Goal: Task Accomplishment & Management: Use online tool/utility

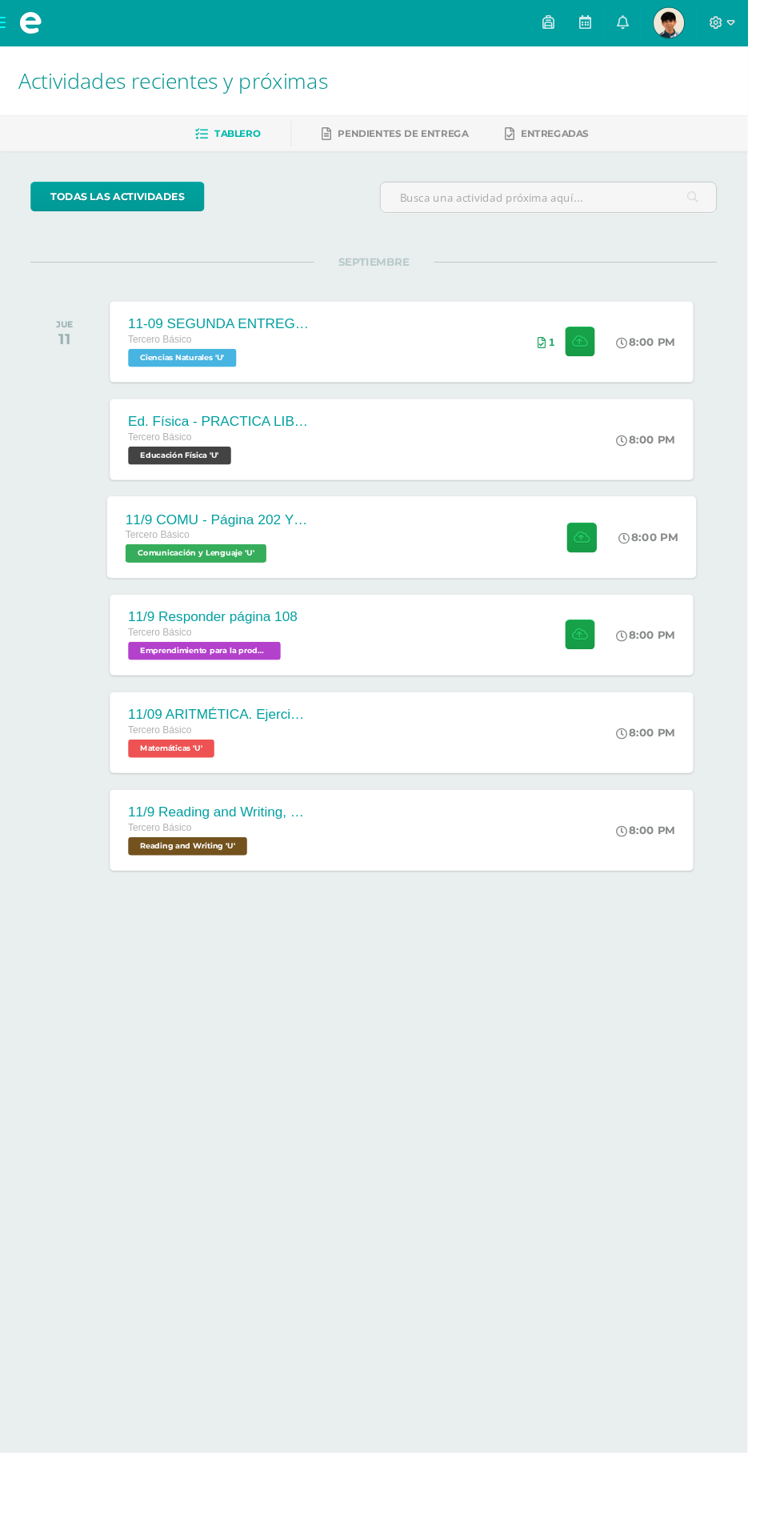
click at [206, 557] on div "Tercero Básico" at bounding box center [227, 562] width 194 height 18
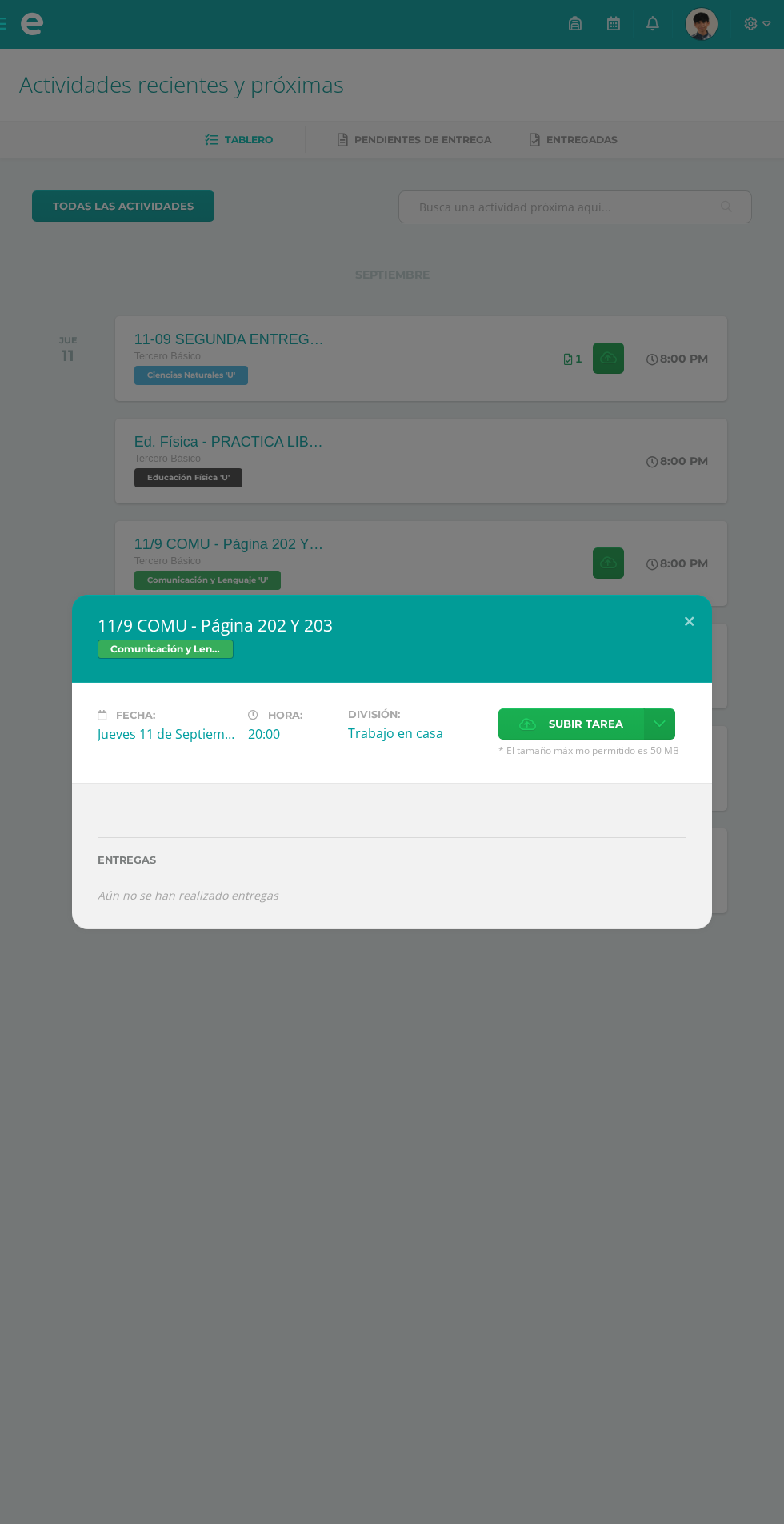
click at [537, 725] on label "Subir tarea" at bounding box center [571, 724] width 145 height 32
click at [0, 0] on input "Subir tarea" at bounding box center [0, 0] width 0 height 0
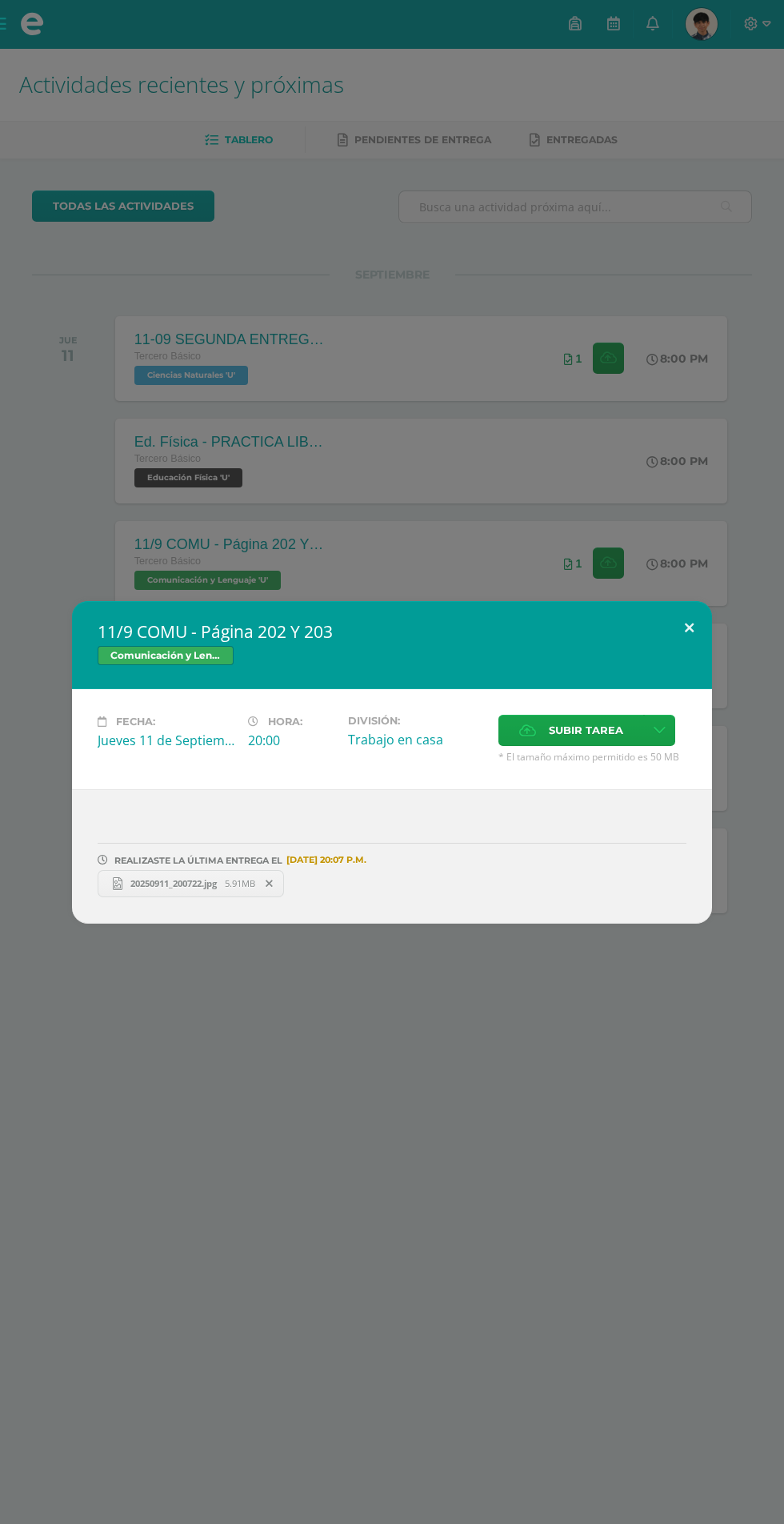
click at [672, 642] on button at bounding box center [689, 628] width 46 height 54
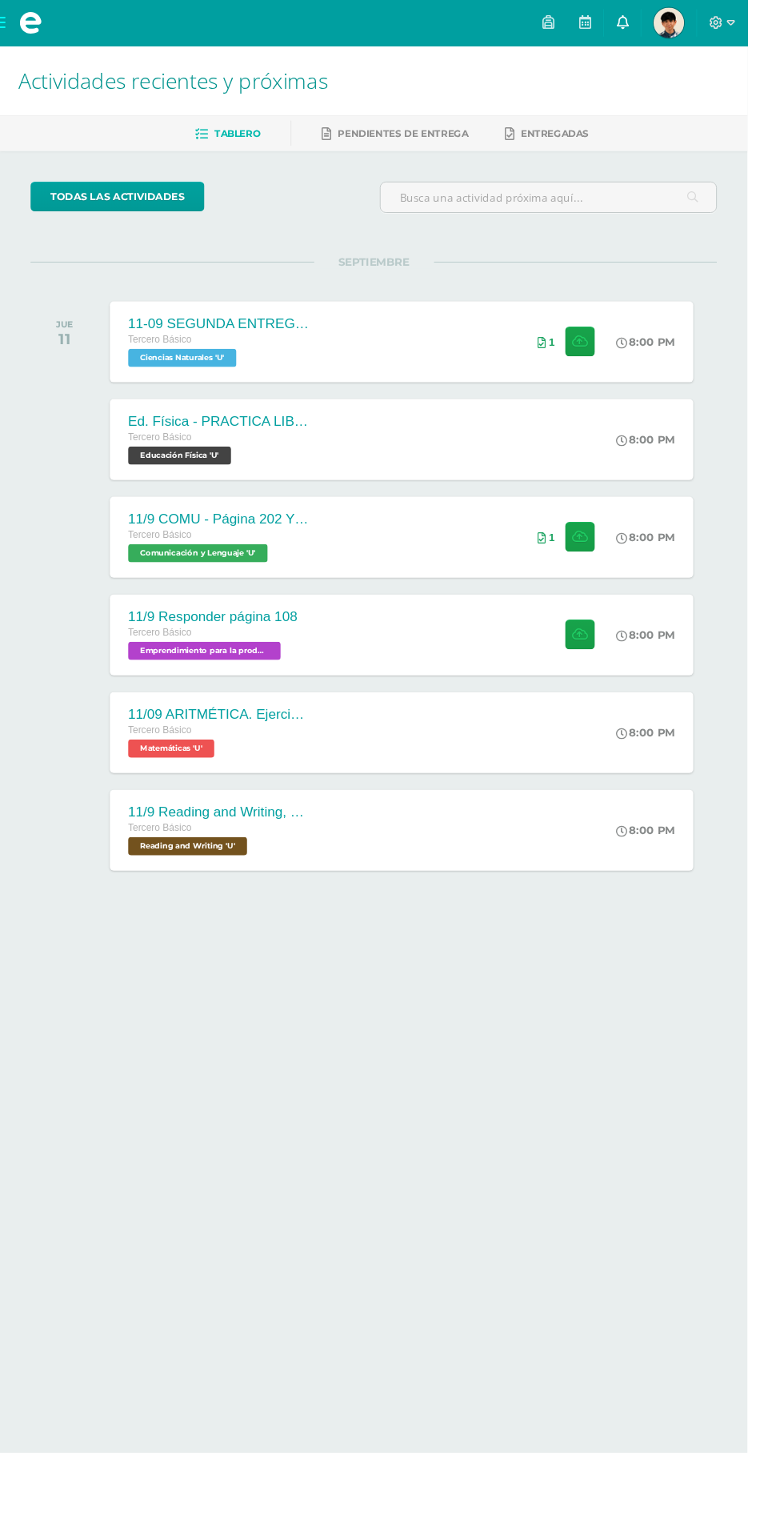
click at [672, 24] on link at bounding box center [653, 23] width 39 height 48
click at [621, 18] on icon at bounding box center [613, 23] width 13 height 14
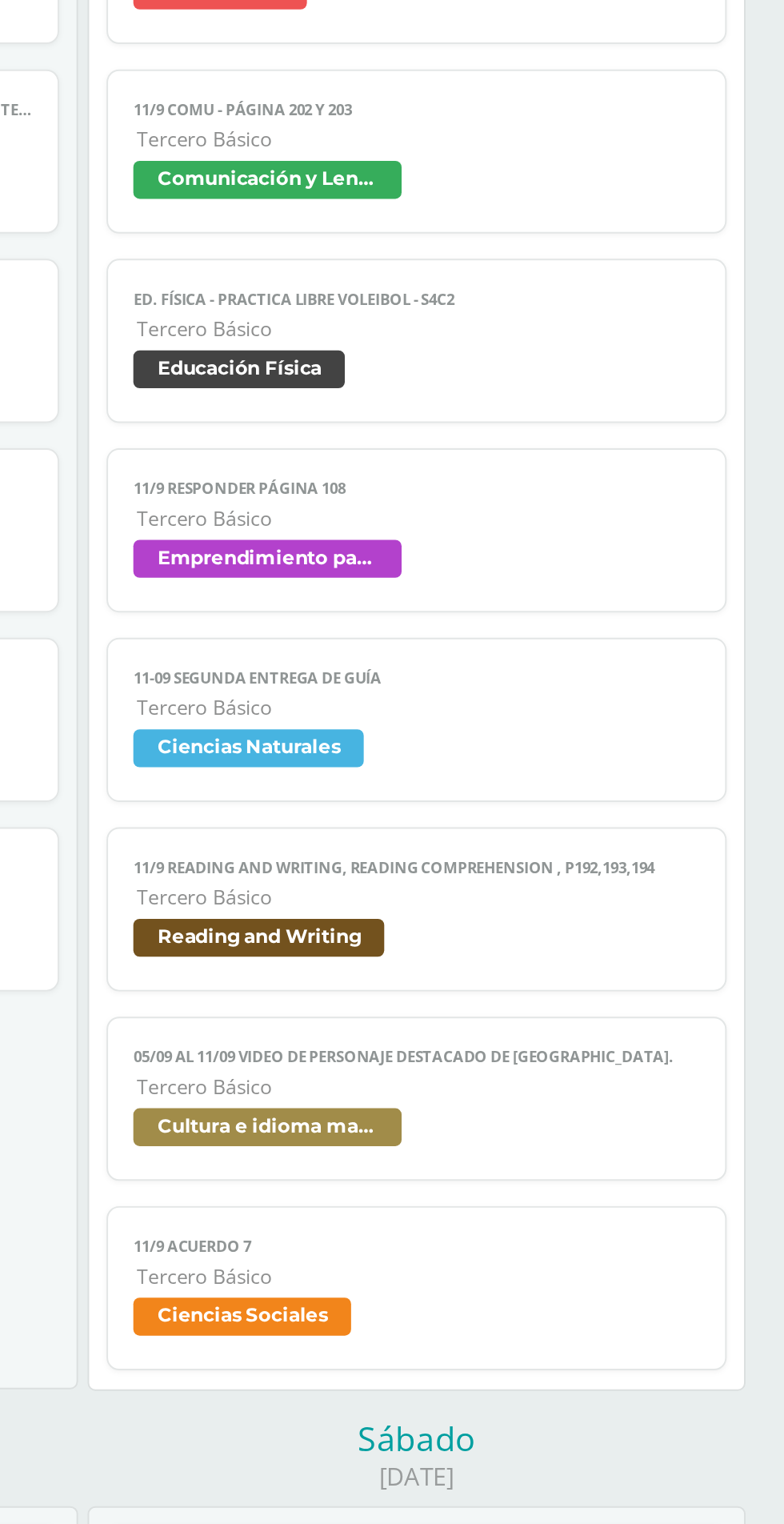
scroll to position [1089, 0]
click at [457, 697] on span "Ciencias Naturales" at bounding box center [476, 693] width 117 height 19
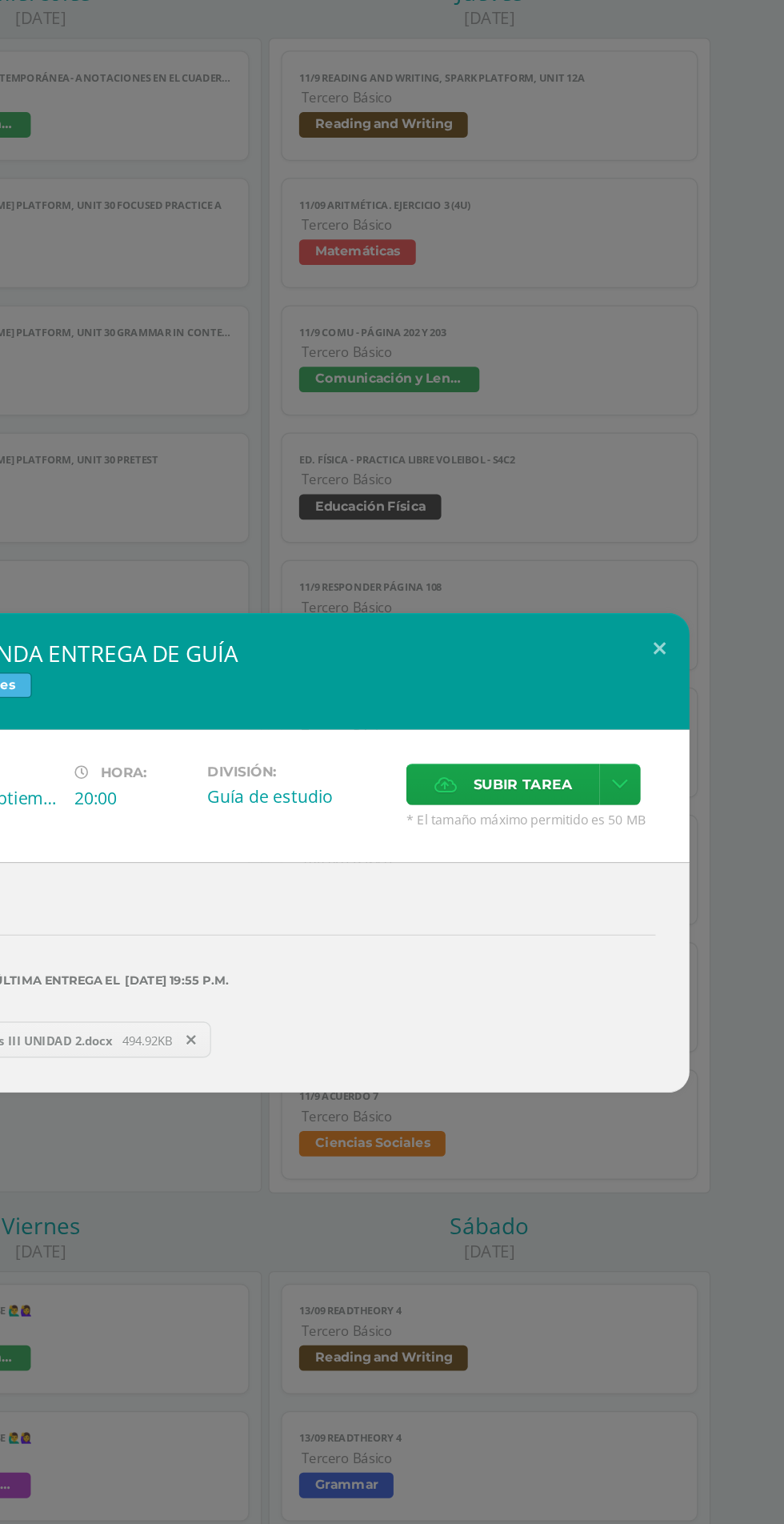
scroll to position [1089, 0]
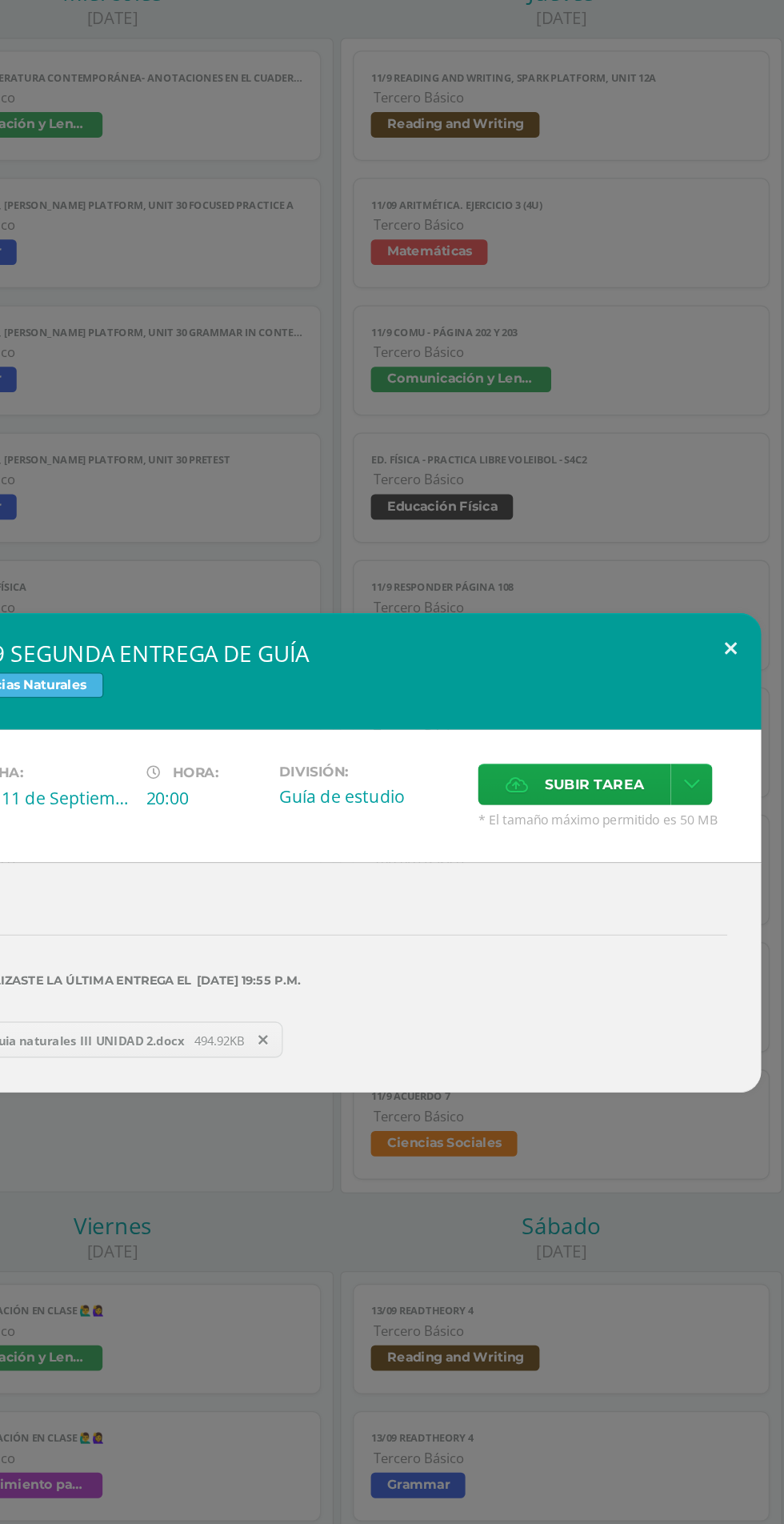
click at [680, 635] on button at bounding box center [689, 608] width 46 height 54
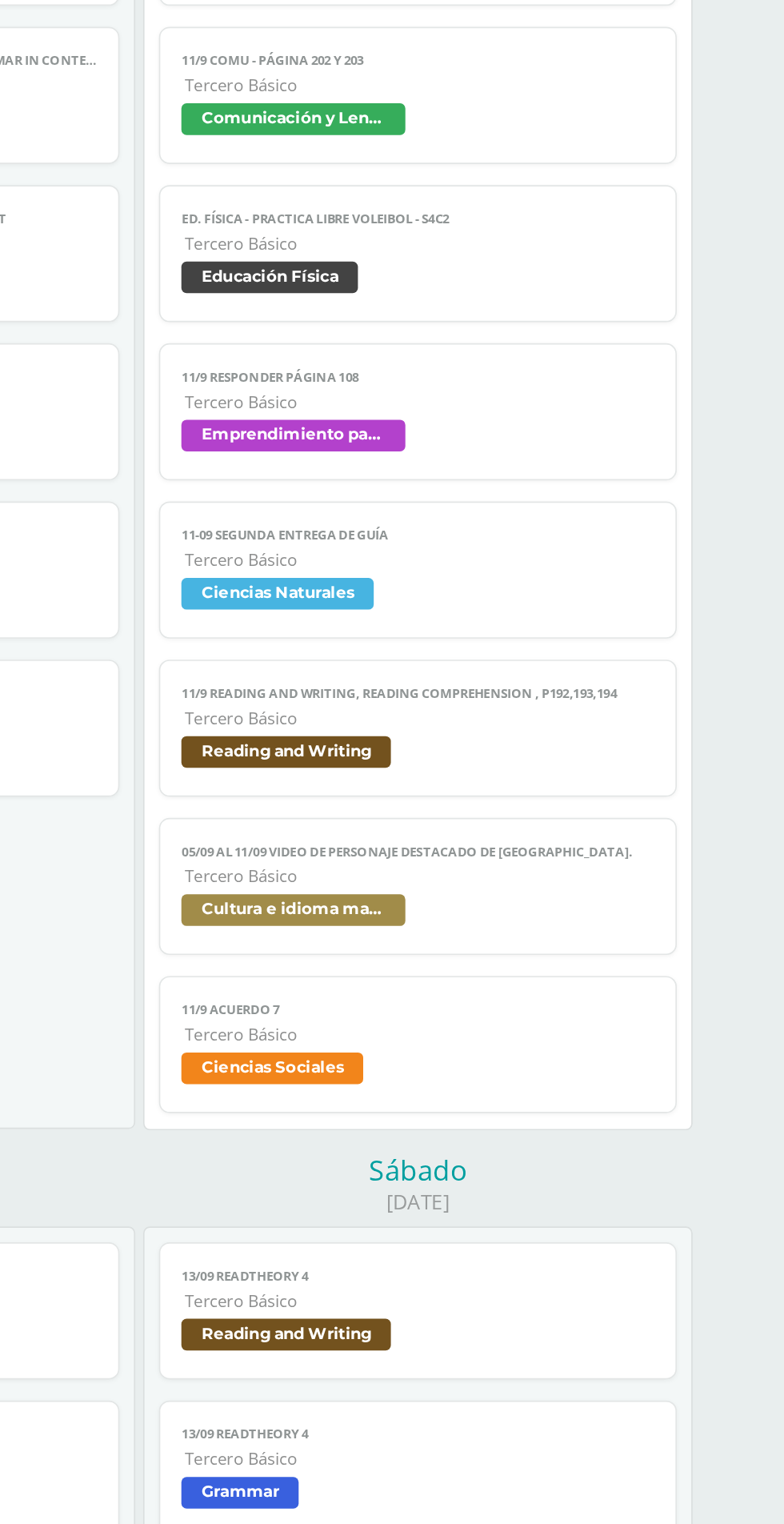
click at [659, 881] on span "Cultura e idioma maya" at bounding box center [561, 888] width 287 height 23
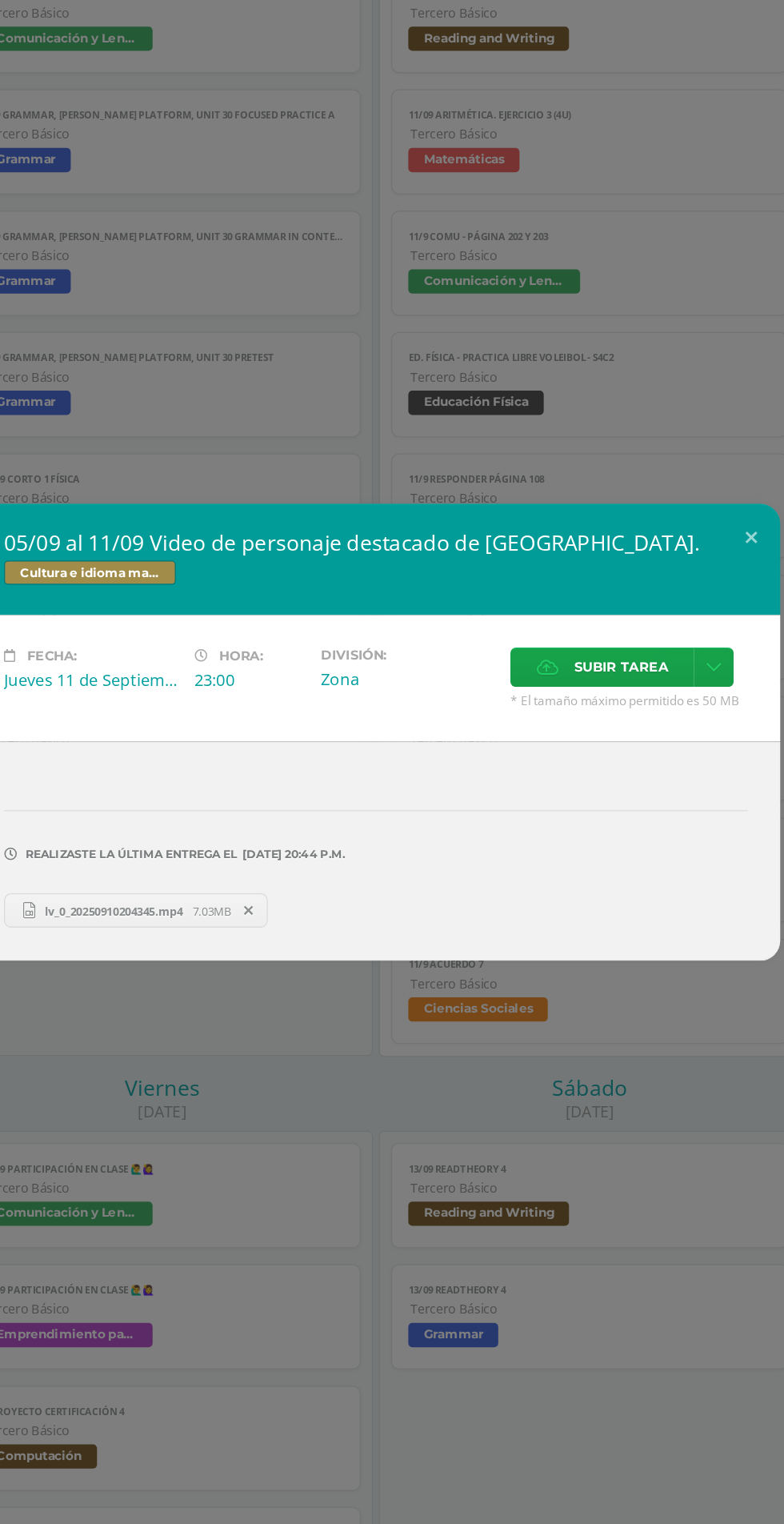
scroll to position [1089, 0]
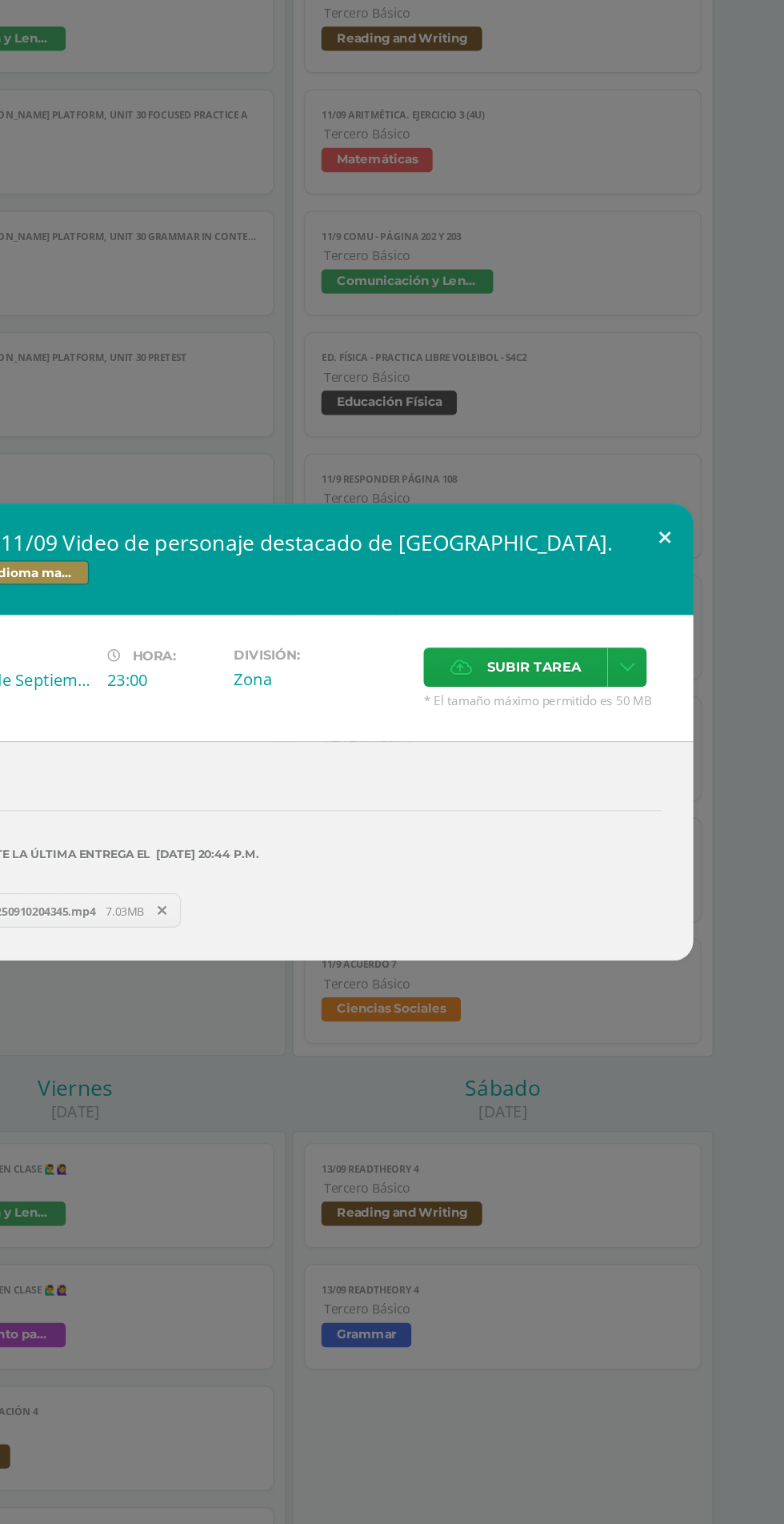
click at [689, 635] on button at bounding box center [689, 608] width 46 height 54
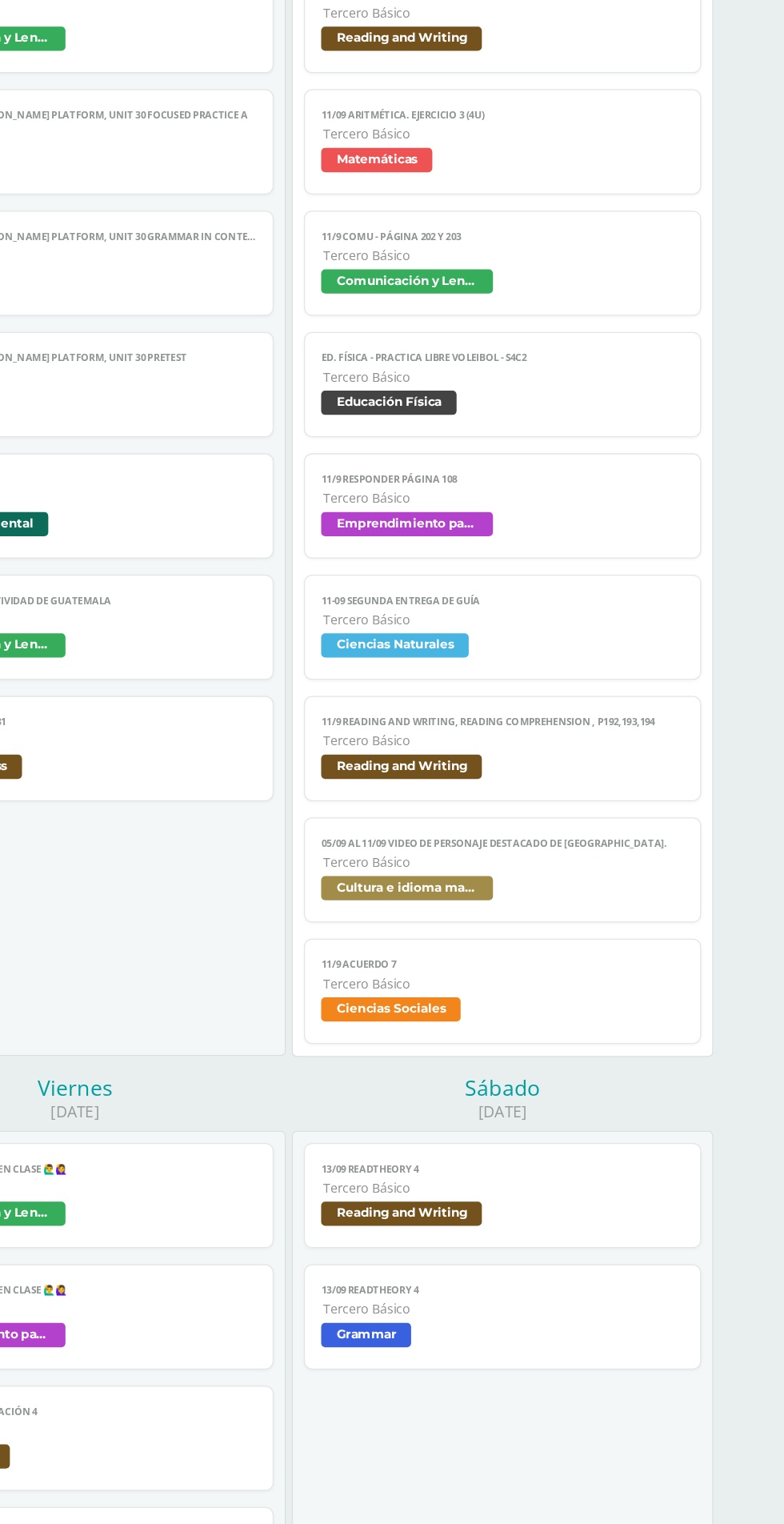
click at [626, 974] on span "Ciencias Sociales" at bounding box center [561, 984] width 287 height 23
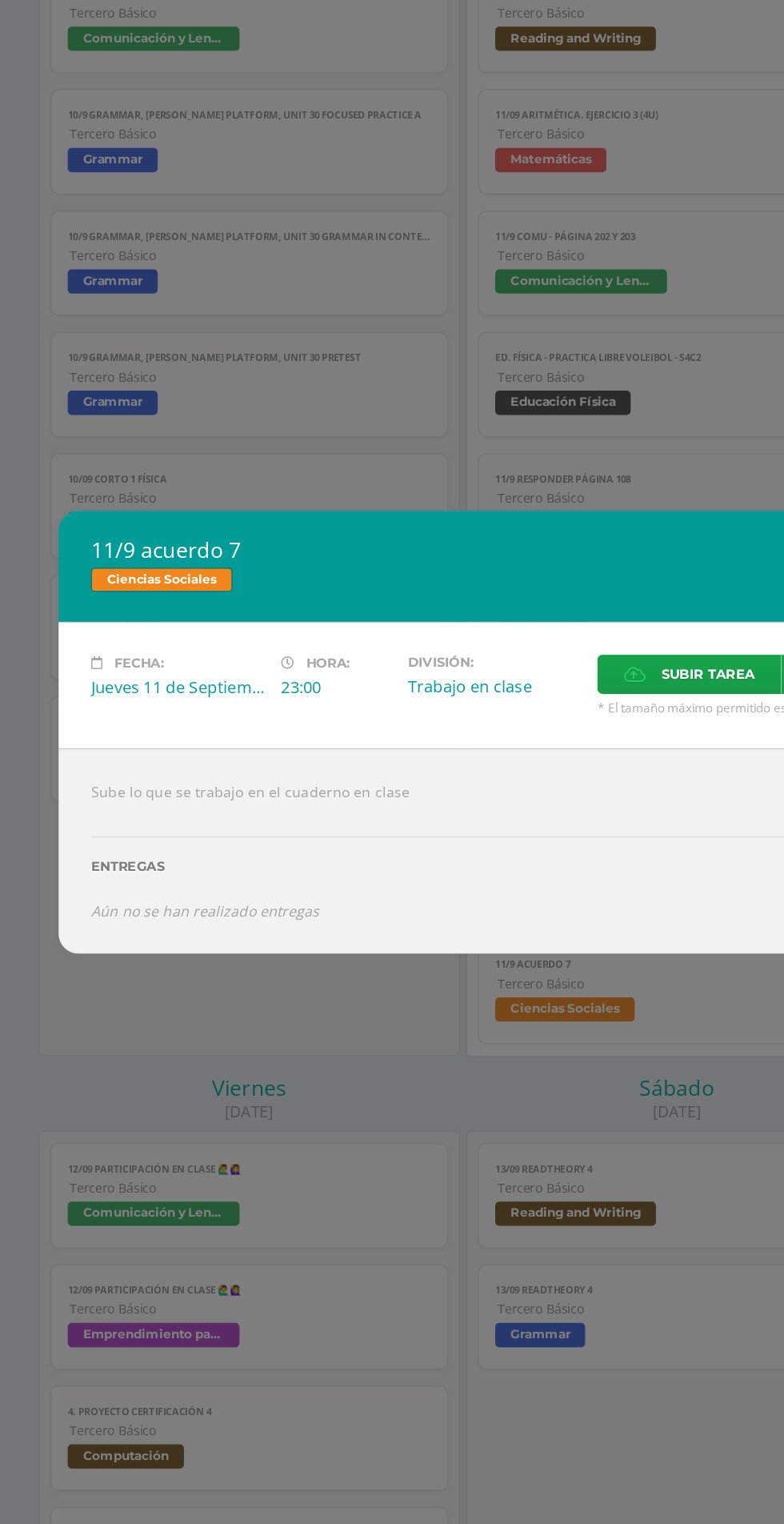
click at [535, 775] on div "Fecha: Jueves 11 de Septiembre Hora: 23:00 División: Trabajo en clase Cancelar" at bounding box center [392, 725] width 641 height 100
click at [520, 732] on label "Subir tarea" at bounding box center [571, 716] width 145 height 32
click at [0, 0] on input "Subir tarea" at bounding box center [0, 0] width 0 height 0
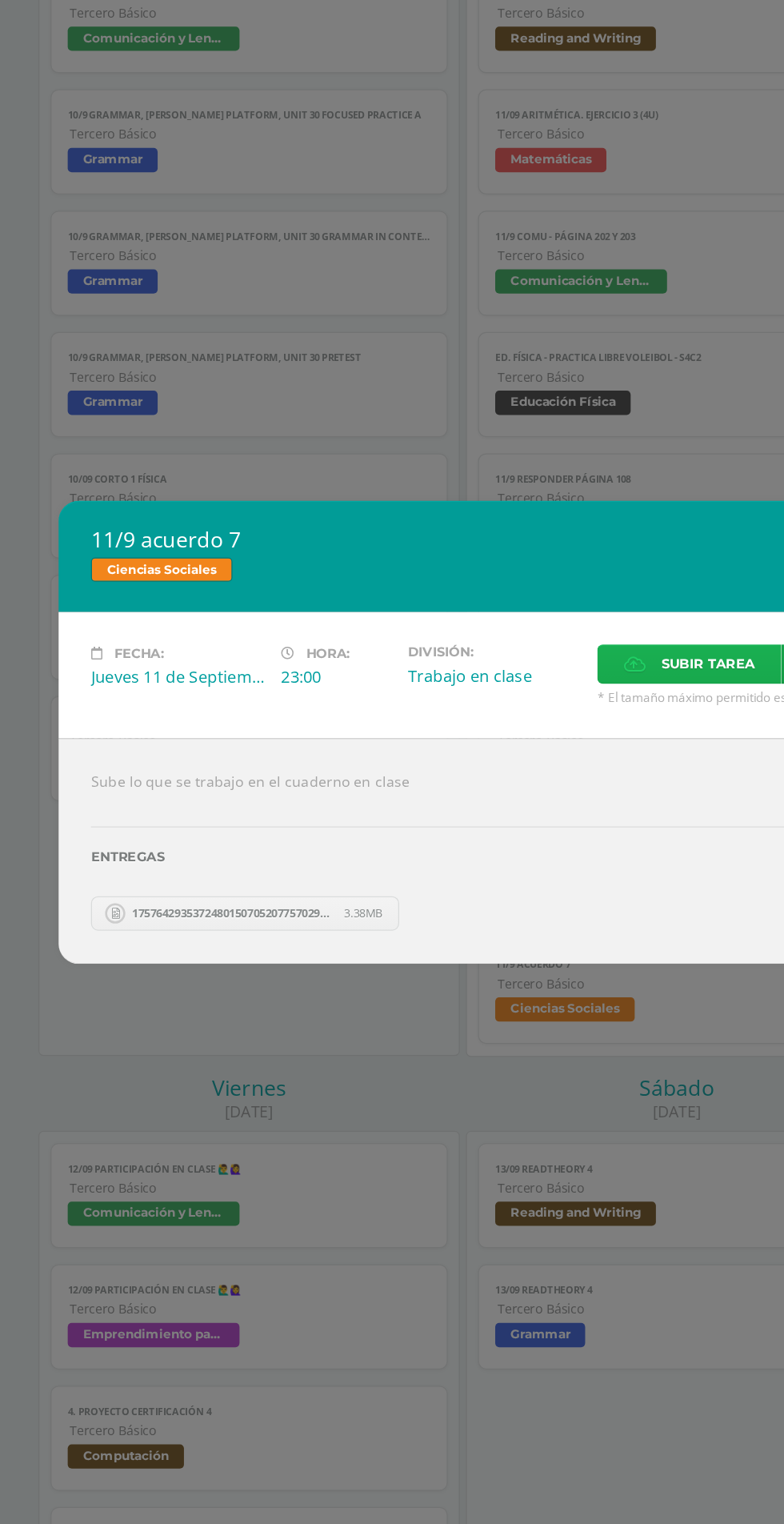
scroll to position [1089, 0]
